Goal: Information Seeking & Learning: Learn about a topic

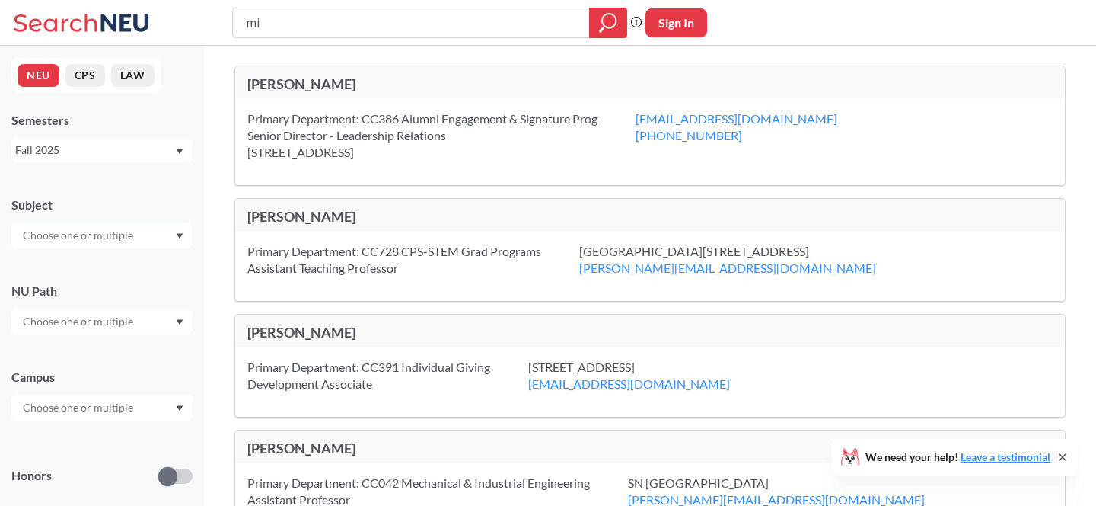
type input "m"
type input "Painting basics"
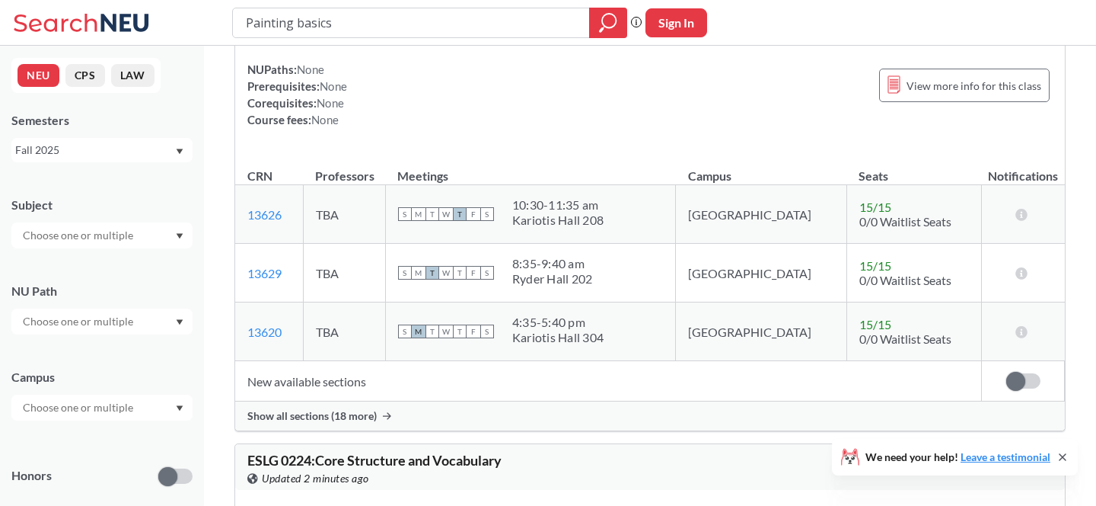
scroll to position [3944, 0]
click at [401, 13] on input "Painting basics" at bounding box center [411, 23] width 334 height 26
type input "story"
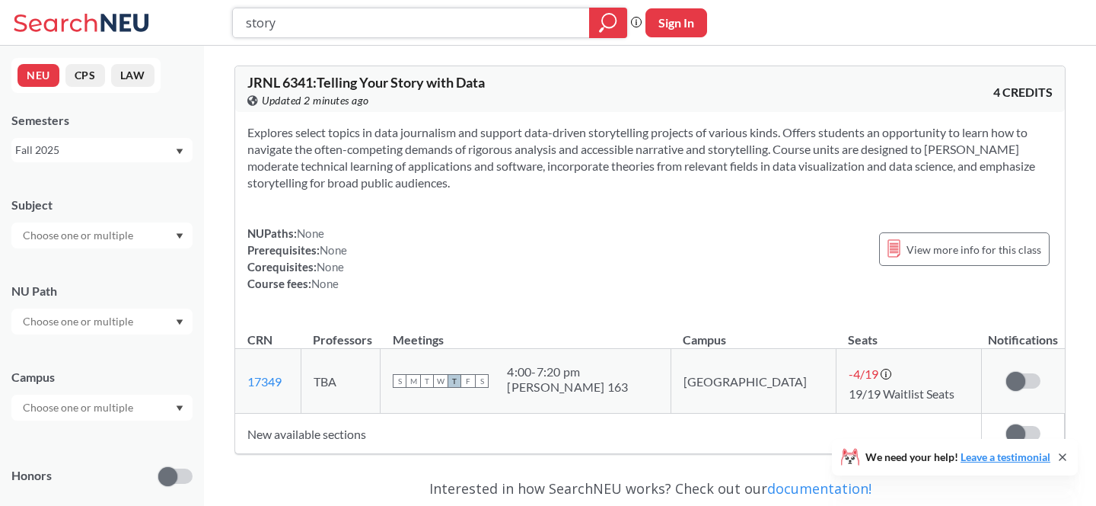
click at [281, 22] on input "story" at bounding box center [411, 23] width 334 height 26
click at [281, 21] on input "story" at bounding box center [411, 23] width 334 height 26
type input "tech innovation"
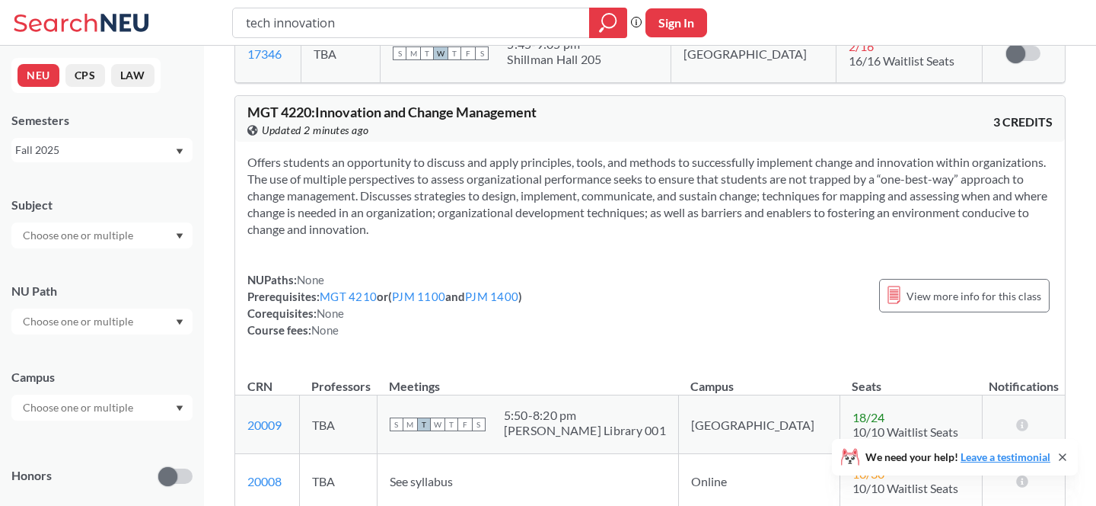
scroll to position [1747, 0]
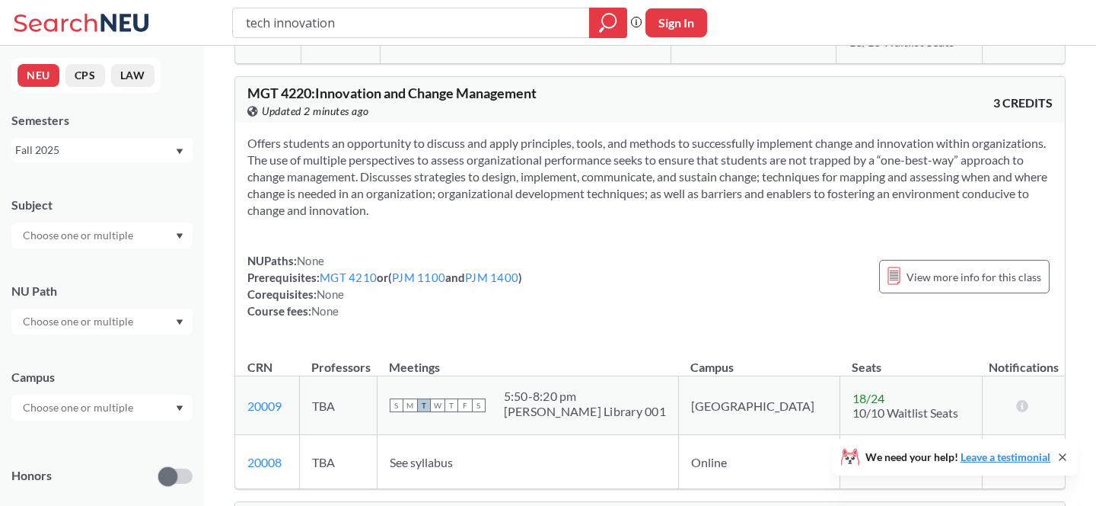
click at [533, 37] on div "tech innovation" at bounding box center [429, 23] width 395 height 30
click at [533, 32] on input "tech innovation" at bounding box center [411, 23] width 334 height 26
type input "drawing"
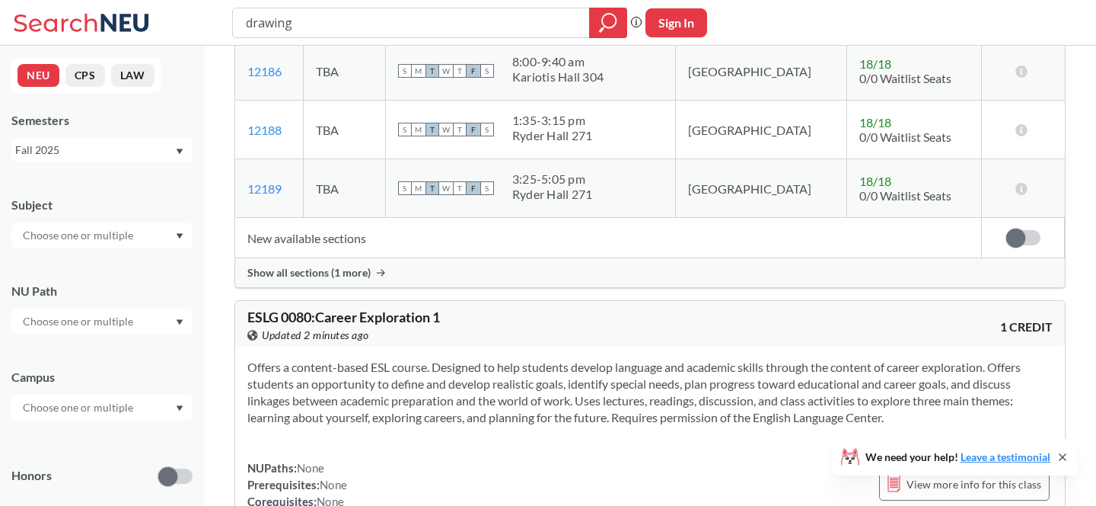
scroll to position [1759, 0]
click at [460, 17] on input "drawing" at bounding box center [411, 23] width 334 height 26
click at [460, 24] on input "drawing" at bounding box center [411, 23] width 334 height 26
type input "d"
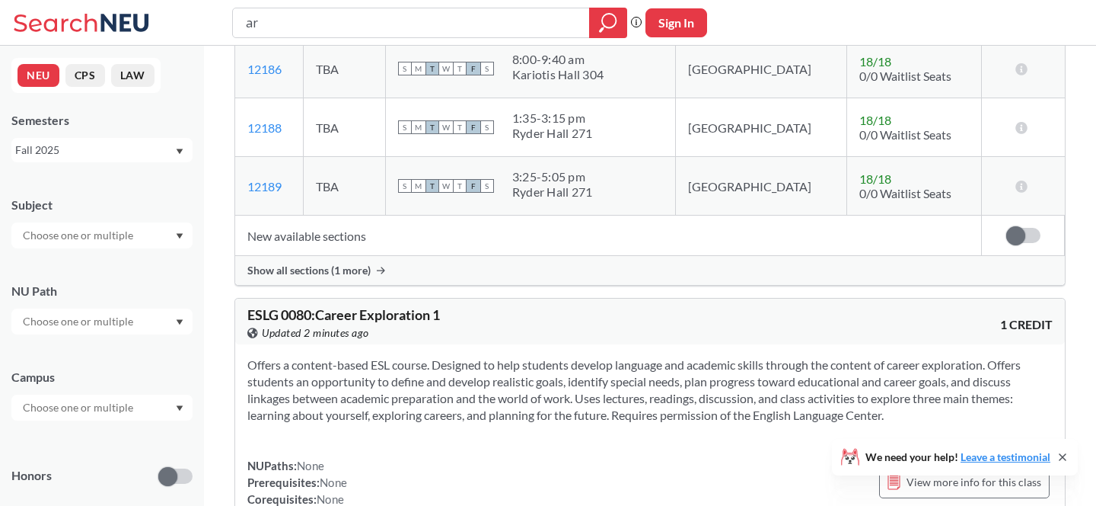
type input "art"
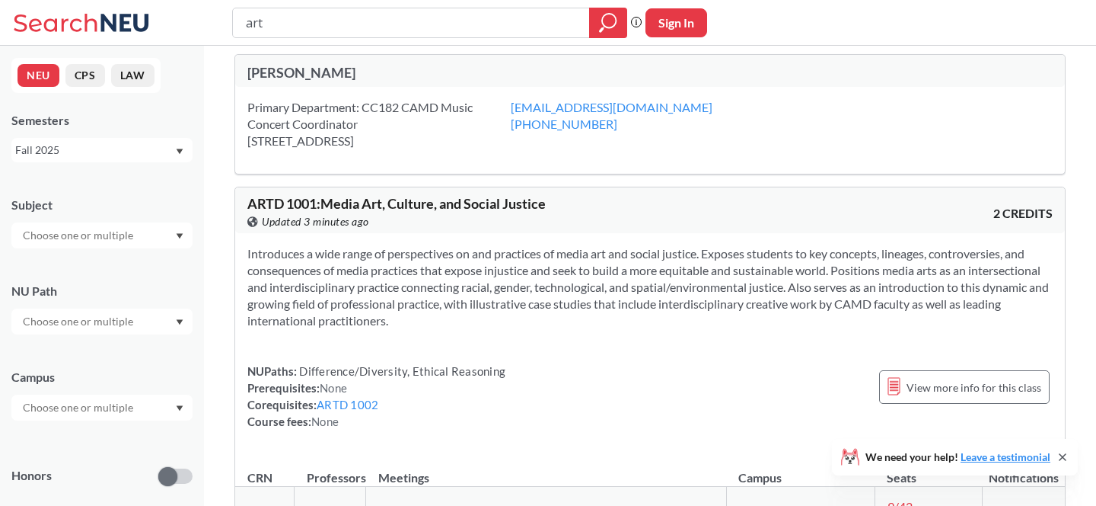
scroll to position [2922, 0]
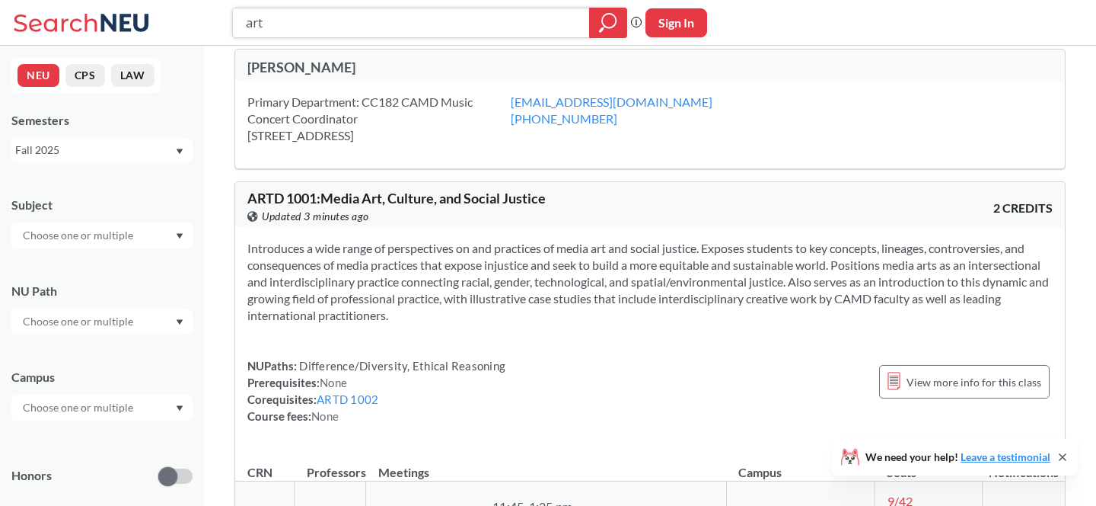
click at [378, 27] on input "art" at bounding box center [411, 23] width 334 height 26
type input "d"
type input "film"
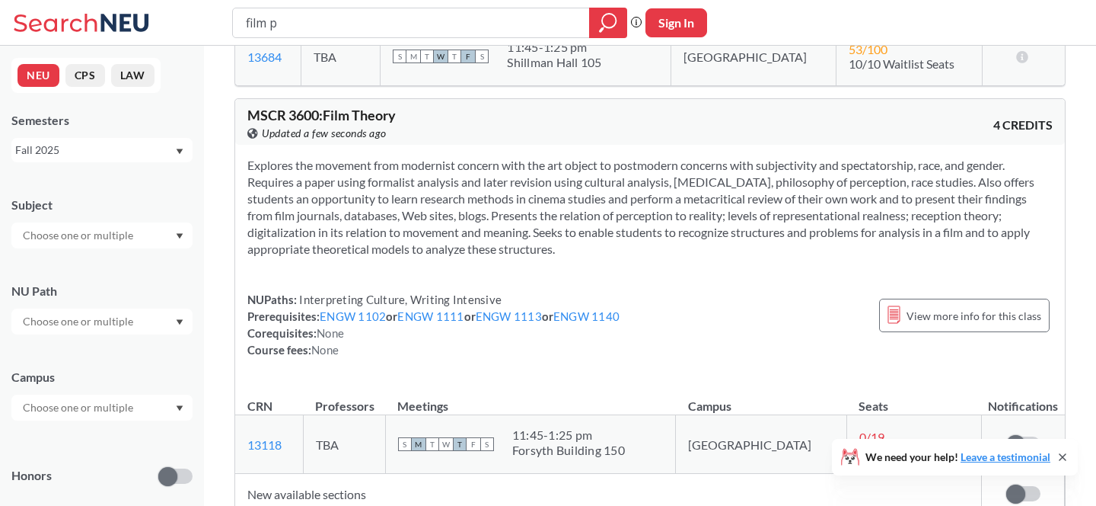
scroll to position [694, 0]
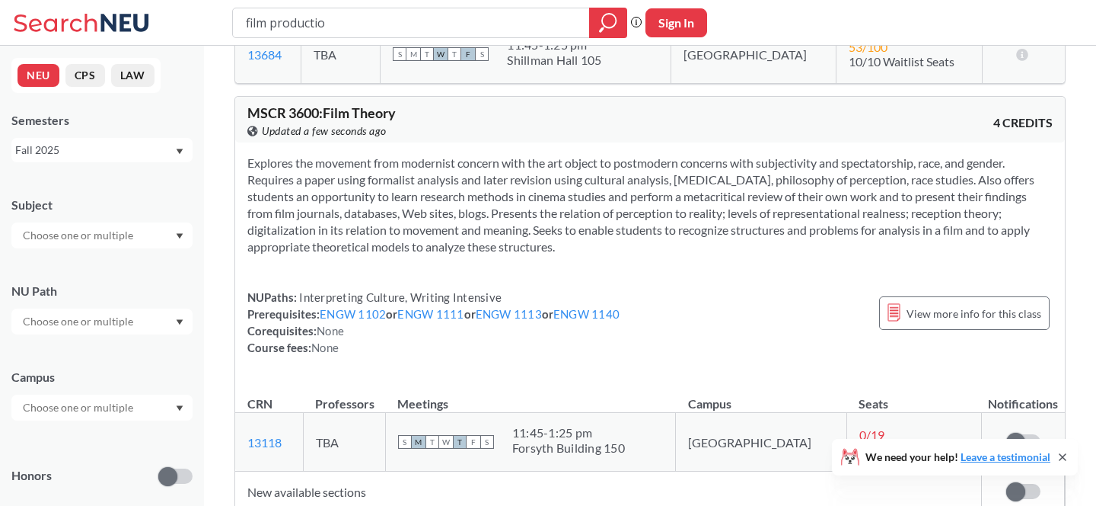
type input "film production"
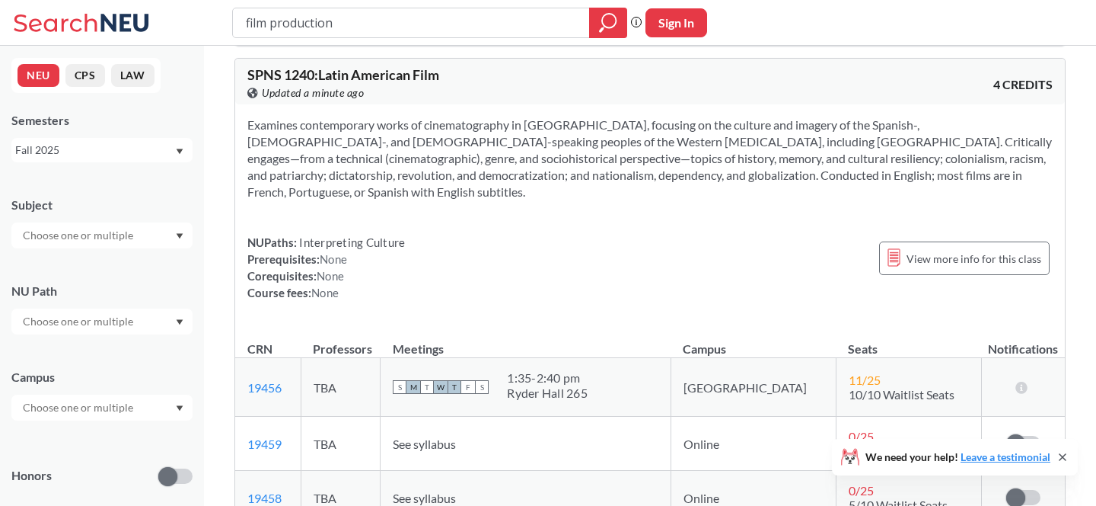
scroll to position [3004, 0]
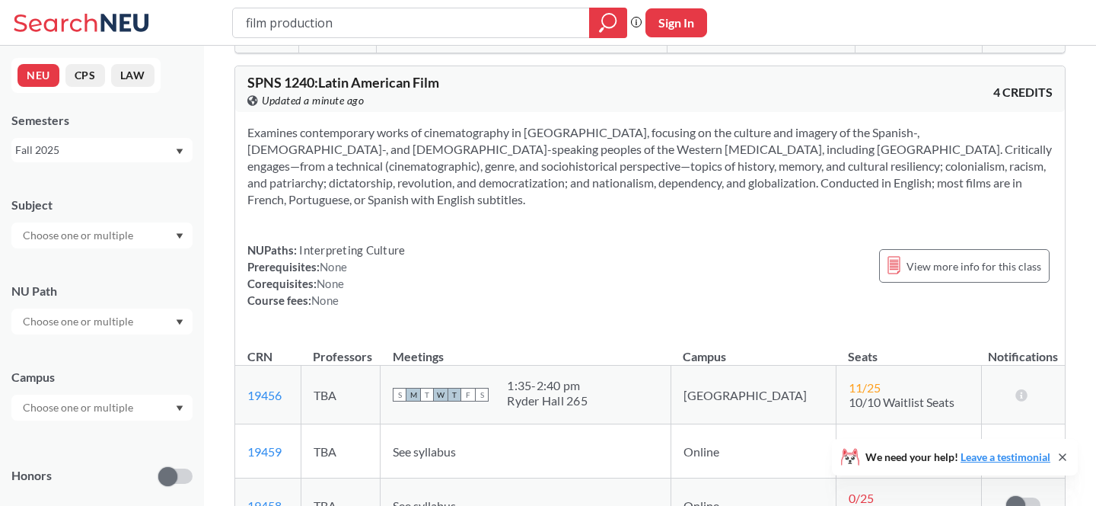
click at [510, 12] on input "film production" at bounding box center [411, 23] width 334 height 26
type input "improv"
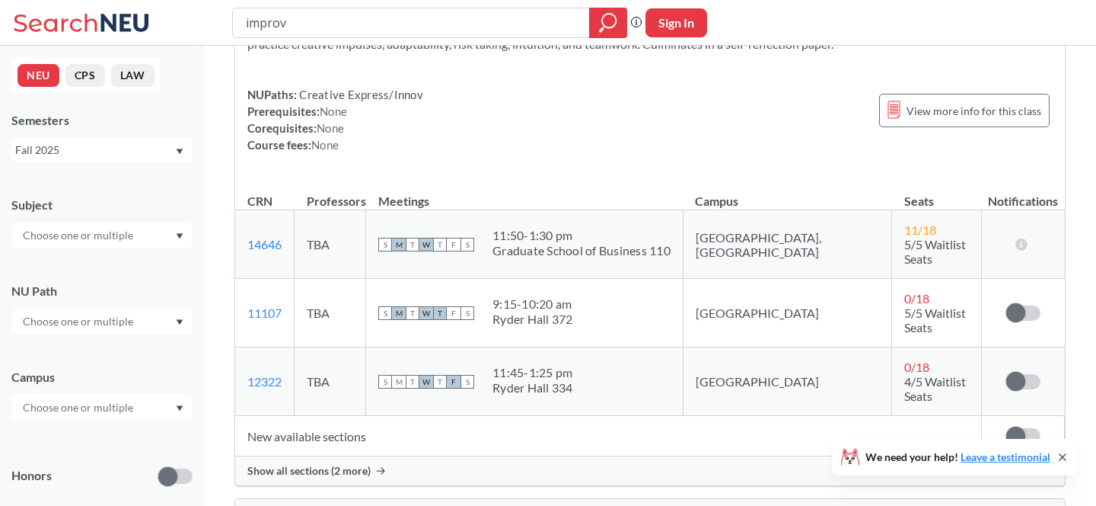
scroll to position [125, 0]
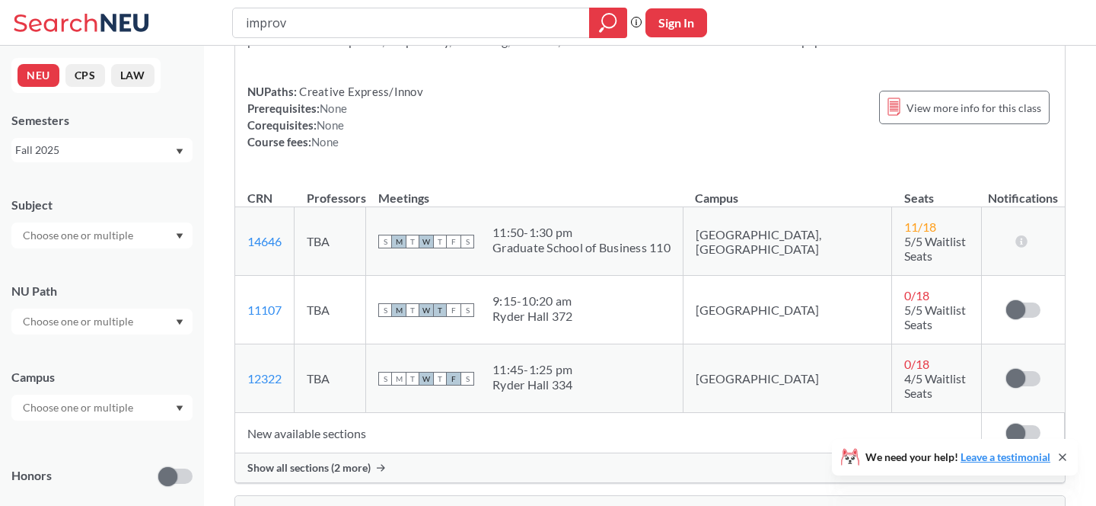
click at [298, 461] on span "Show all sections (2 more)" at bounding box center [308, 468] width 123 height 14
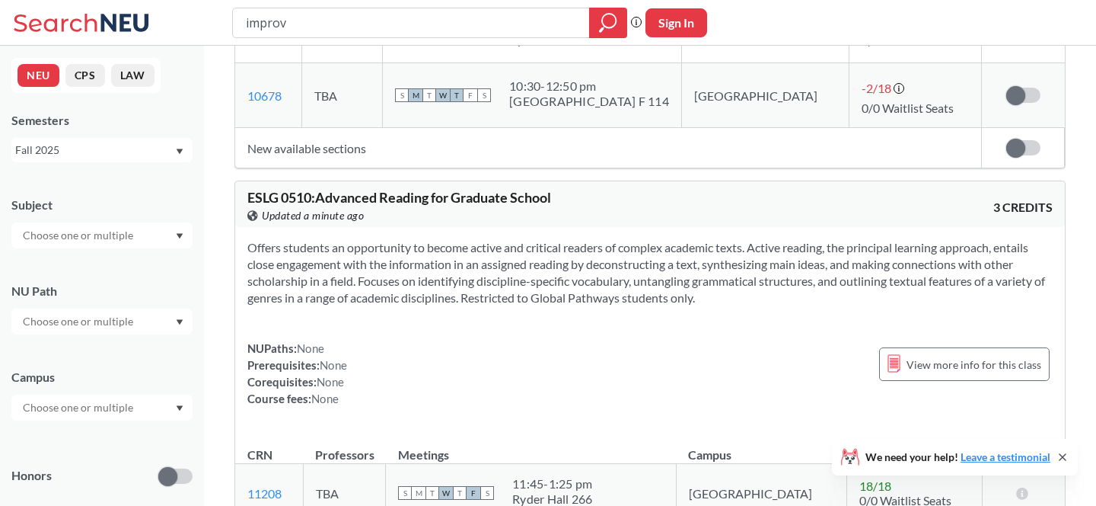
scroll to position [4035, 0]
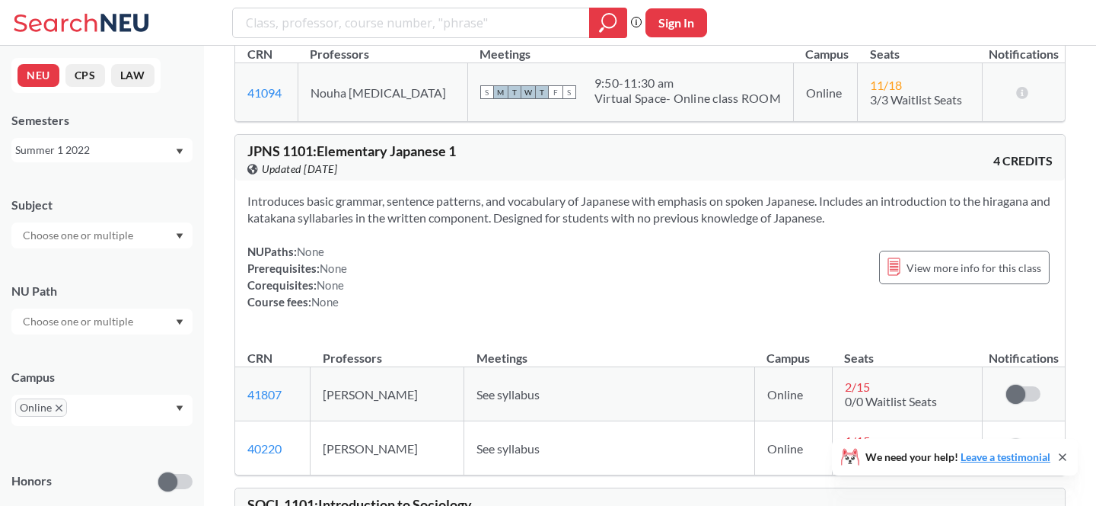
scroll to position [1019, 0]
drag, startPoint x: 312, startPoint y: 152, endPoint x: 247, endPoint y: 152, distance: 64.7
click at [247, 152] on span "JPNS 1101 : Elementary Japanese 1" at bounding box center [351, 151] width 209 height 17
copy span "JPNS 1101"
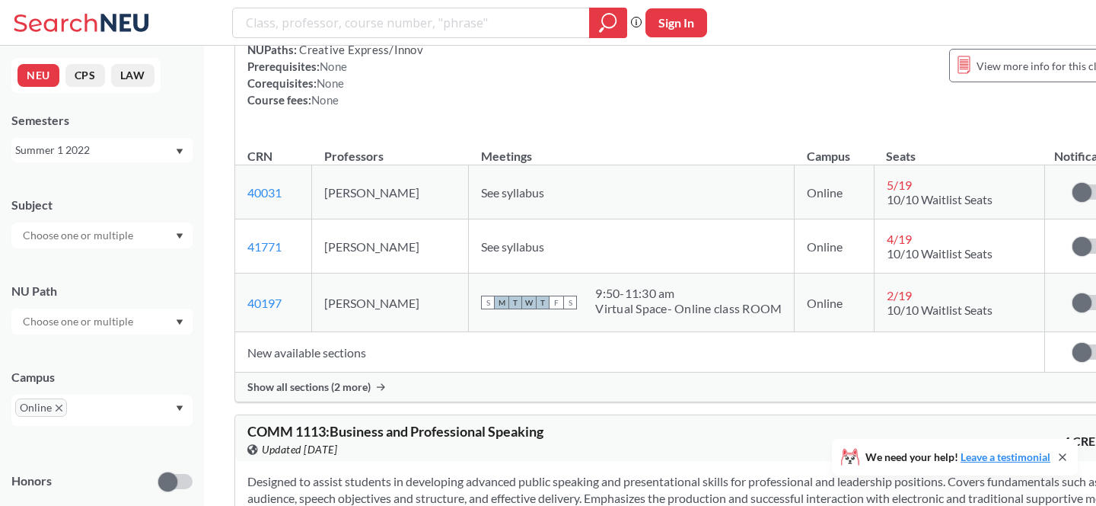
scroll to position [5677, 0]
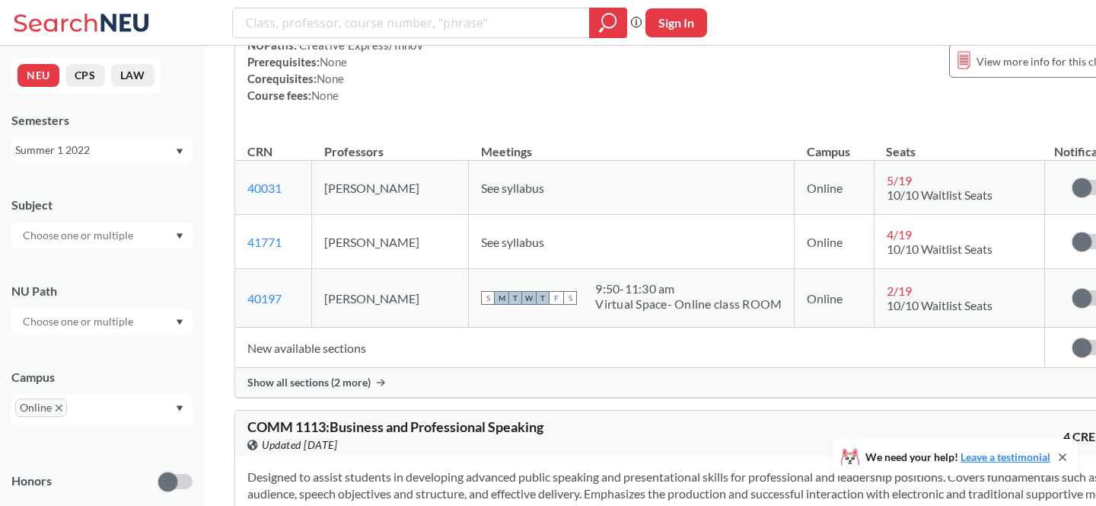
click at [340, 389] on span "Show all sections (2 more)" at bounding box center [308, 382] width 123 height 14
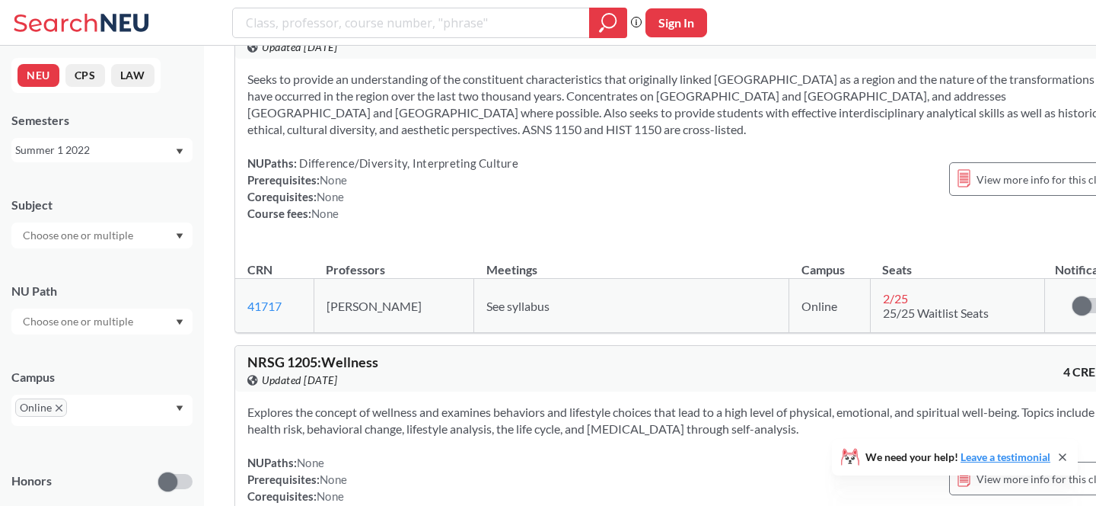
scroll to position [10293, 0]
drag, startPoint x: 313, startPoint y: 111, endPoint x: 248, endPoint y: 113, distance: 64.7
click at [248, 39] on span "HIST 1150 : East Asian Studies" at bounding box center [336, 30] width 178 height 17
copy span "HIST 1150"
click at [138, 155] on div "Summer 1 2022" at bounding box center [94, 150] width 159 height 17
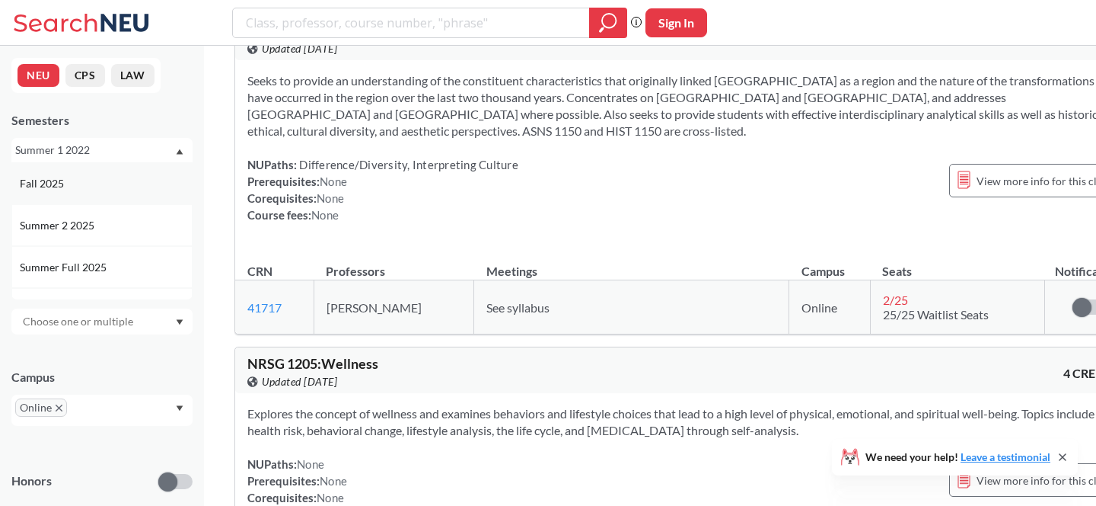
click at [124, 190] on div "Fall 2025" at bounding box center [106, 183] width 172 height 17
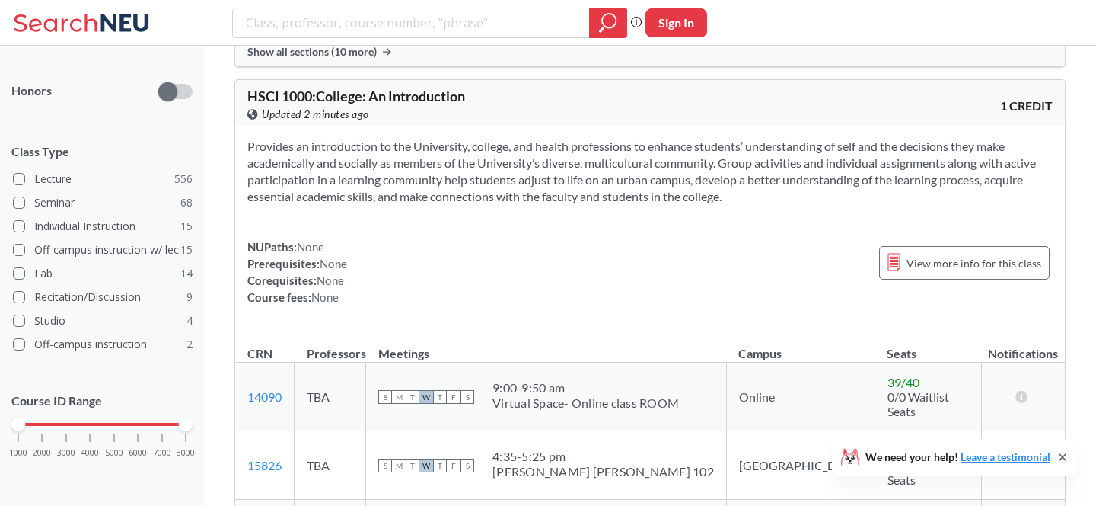
scroll to position [1066, 0]
click at [116, 175] on label "Lecture 556" at bounding box center [103, 179] width 180 height 20
click at [46, 175] on input "Lecture 556" at bounding box center [40, 177] width 12 height 12
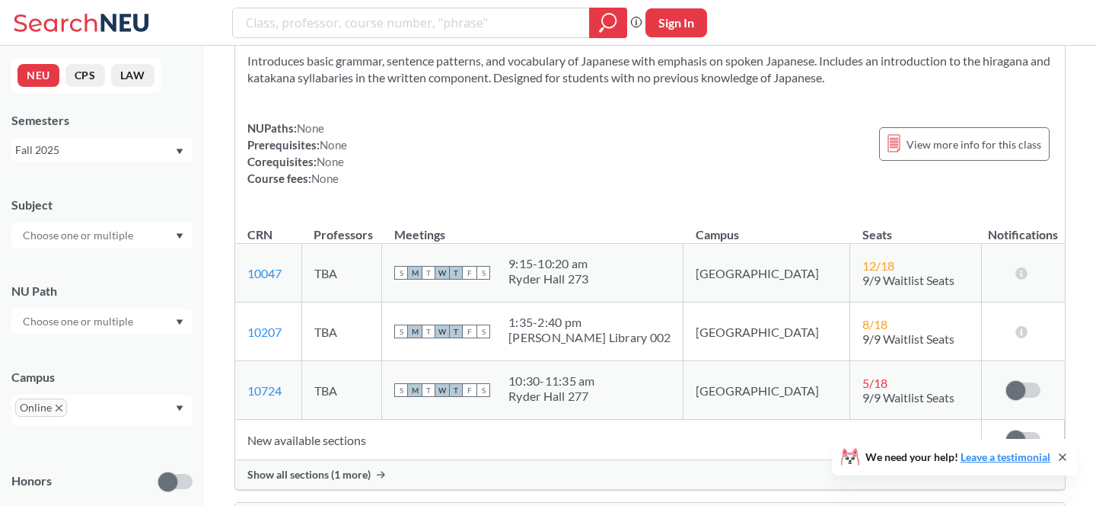
scroll to position [9287, 0]
click at [391, 461] on div "Show all sections (1 more)" at bounding box center [650, 475] width 830 height 29
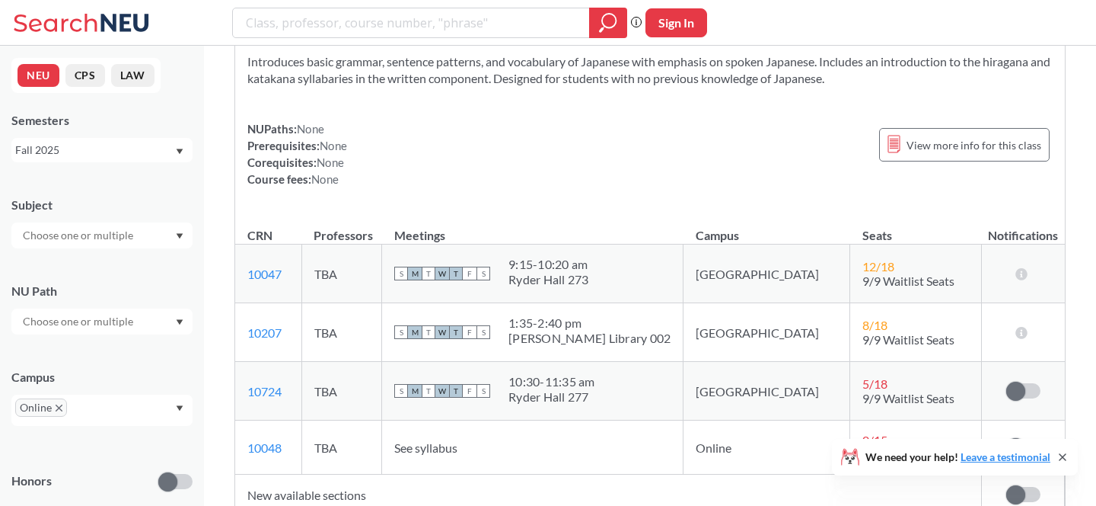
scroll to position [9293, 0]
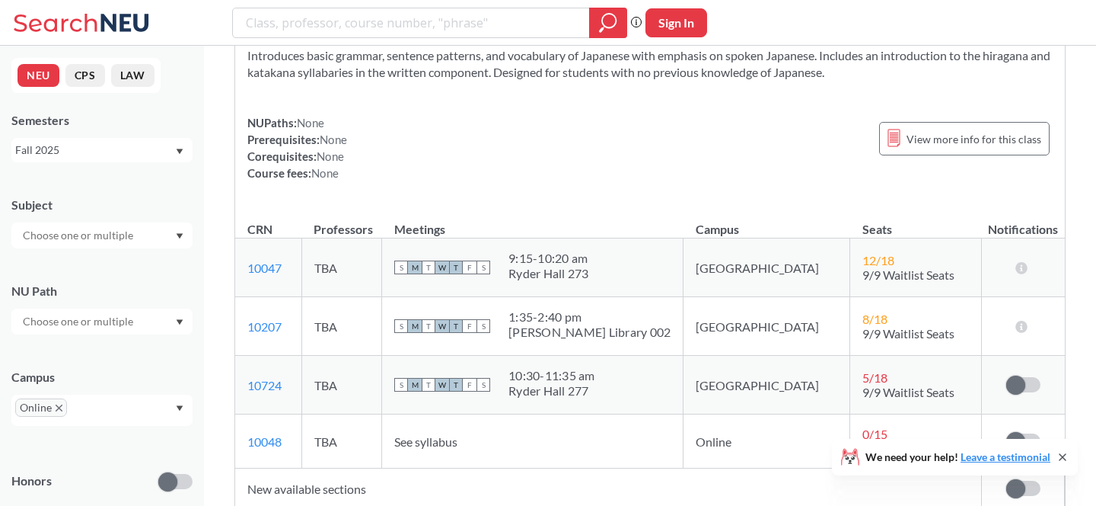
click at [302, 414] on td "10048 View this section on Banner." at bounding box center [268, 441] width 66 height 54
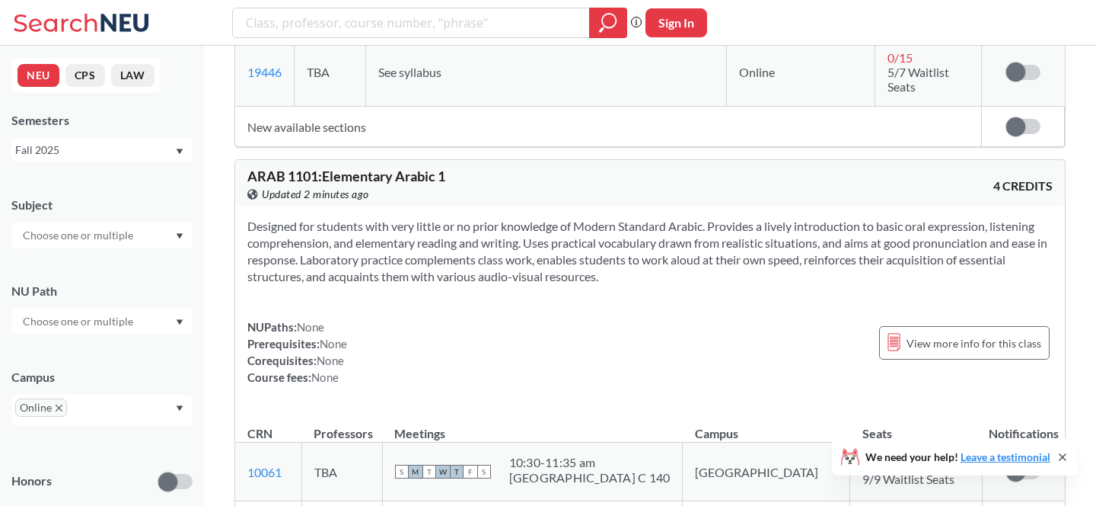
scroll to position [10243, 0]
drag, startPoint x: 299, startPoint y: 450, endPoint x: 238, endPoint y: 449, distance: 61.7
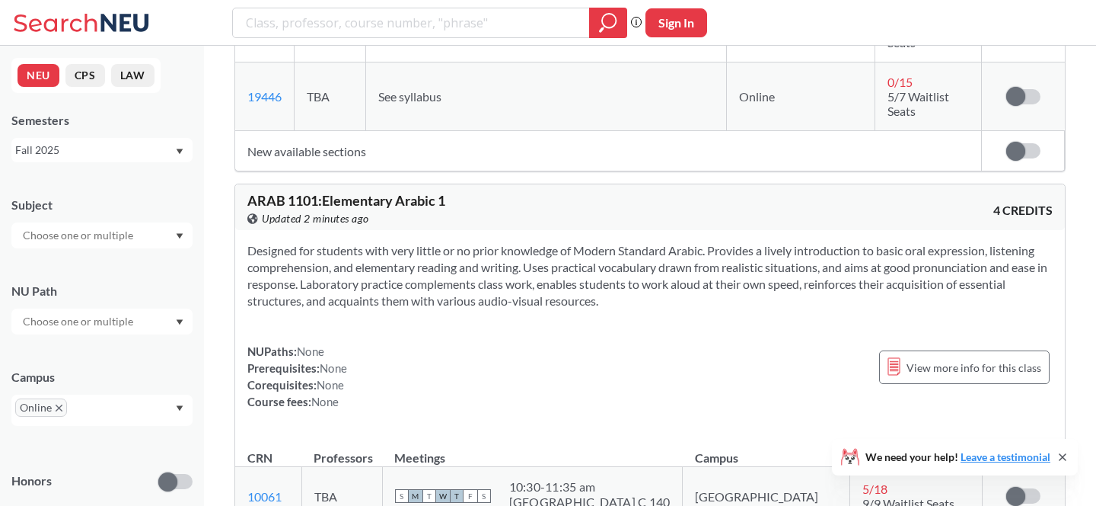
scroll to position [10223, 0]
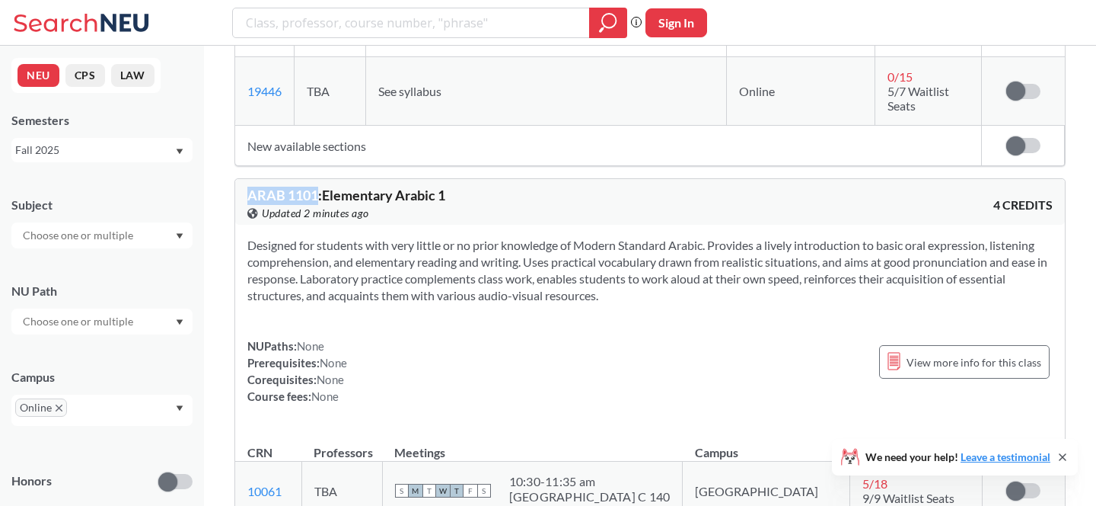
drag, startPoint x: 317, startPoint y: 124, endPoint x: 236, endPoint y: 125, distance: 80.7
click at [236, 179] on div "ARAB 1101 : Elementary Arabic 1 View this course on Banner. Updated 2 minutes a…" at bounding box center [650, 202] width 830 height 46
copy span "ARAB 1101"
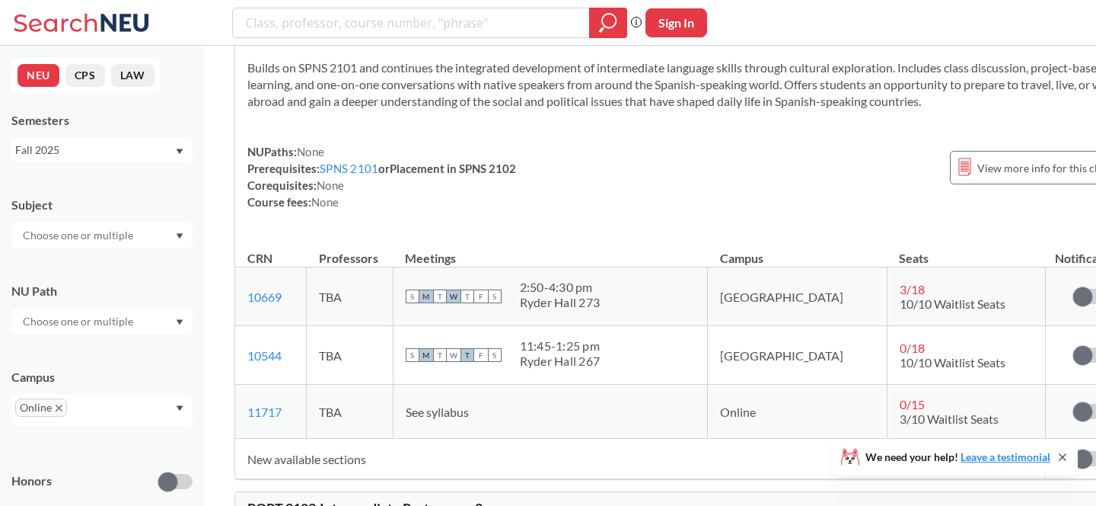
scroll to position [40425, 0]
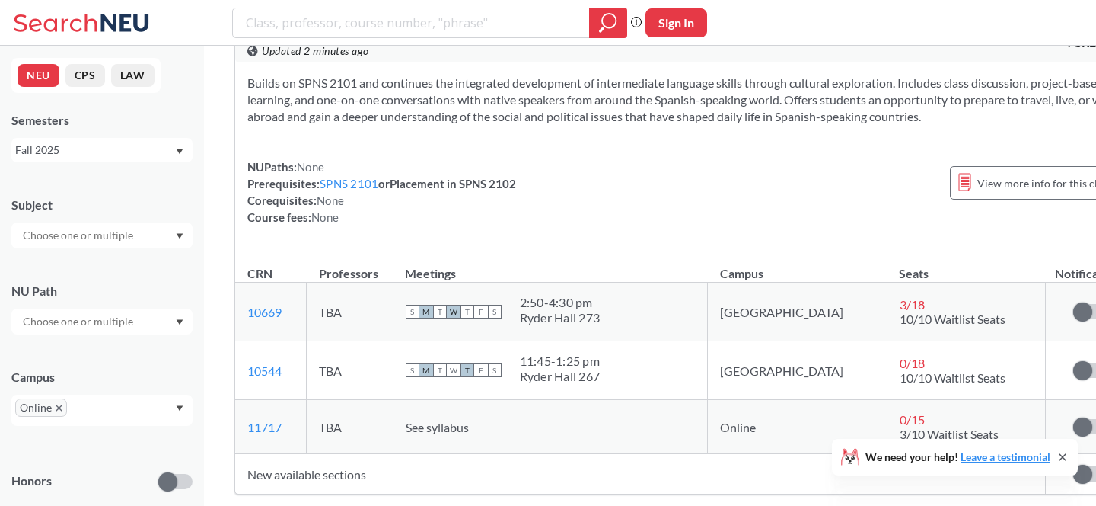
copy link "ARAB 2101"
drag, startPoint x: 381, startPoint y: 264, endPoint x: 349, endPoint y: 324, distance: 68.5
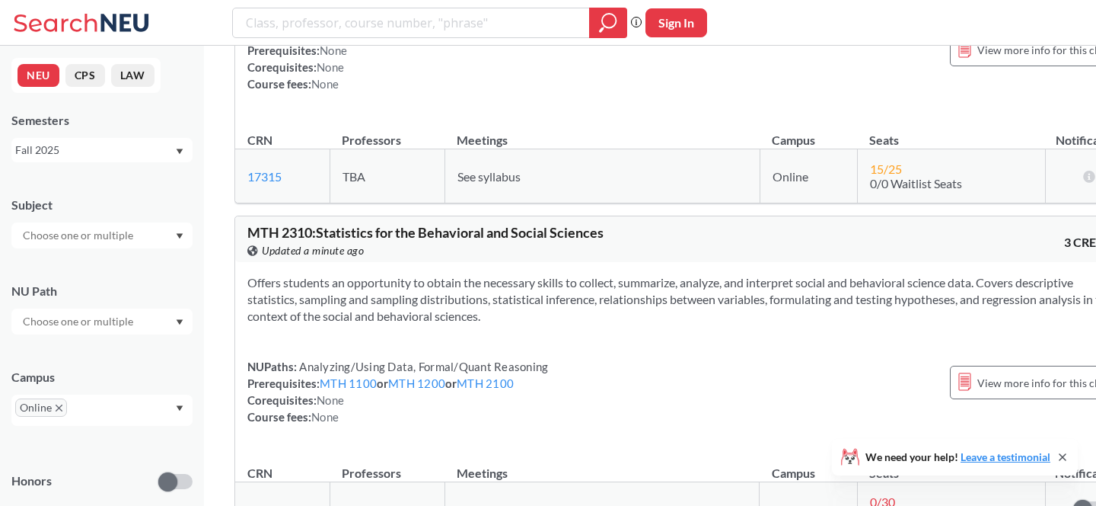
scroll to position [56183, 0]
